Goal: Task Accomplishment & Management: Manage account settings

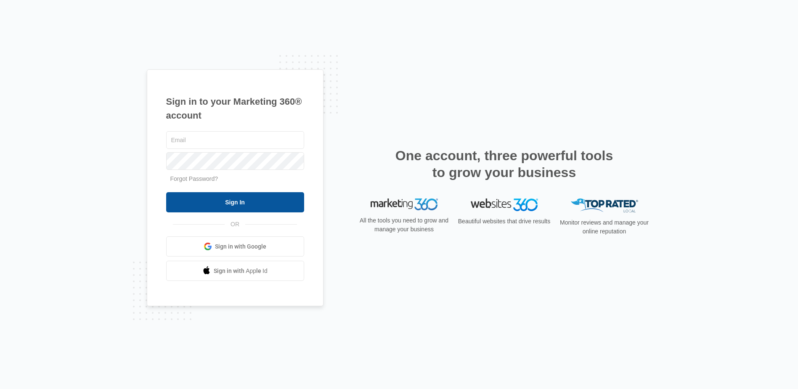
type input "[EMAIL_ADDRESS][DOMAIN_NAME]"
click at [245, 209] on input "Sign In" at bounding box center [235, 202] width 138 height 20
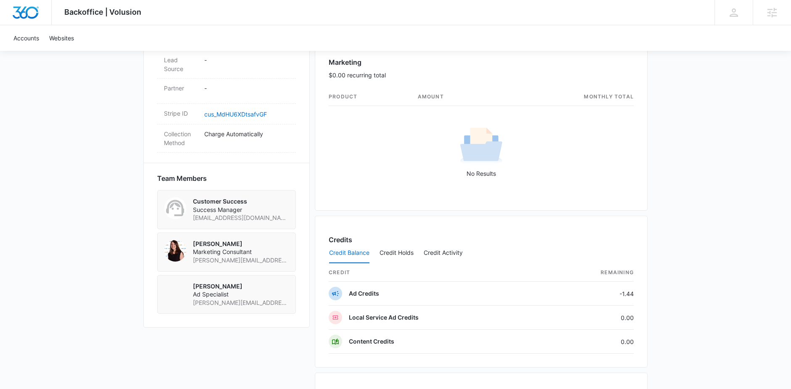
scroll to position [231, 0]
